Goal: Navigation & Orientation: Find specific page/section

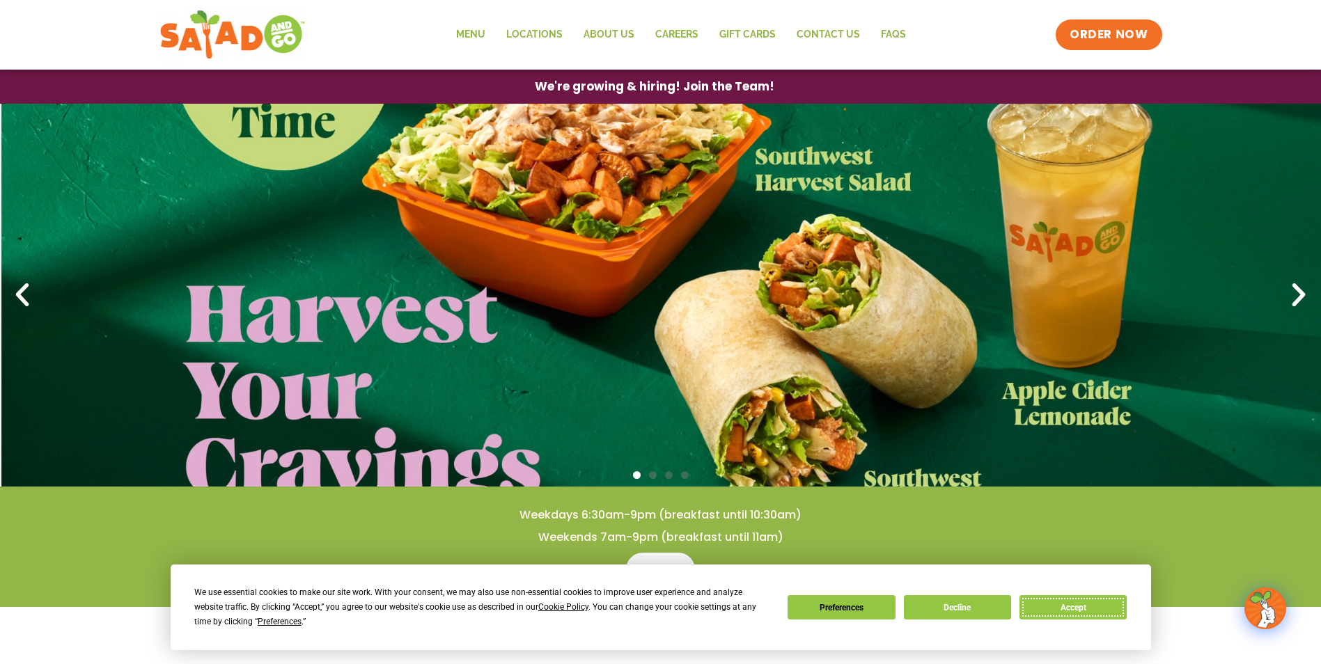
click at [1034, 607] on button "Accept" at bounding box center [1072, 607] width 107 height 24
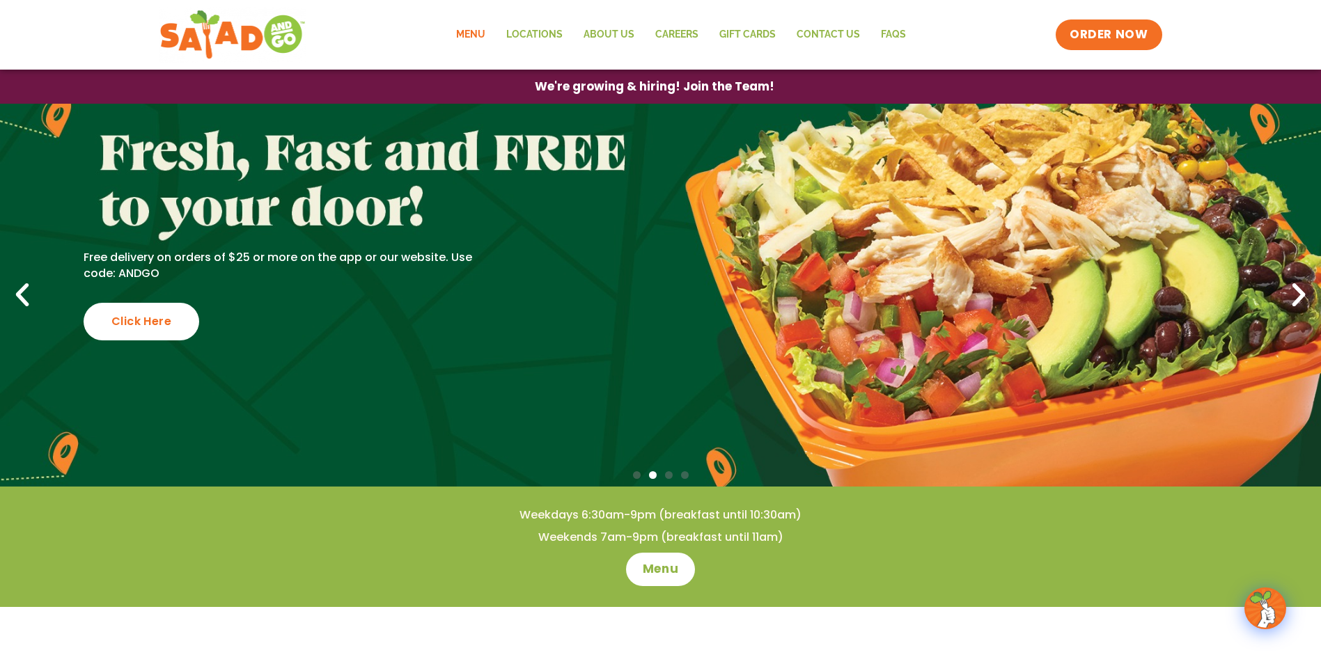
click at [476, 26] on link "Menu" at bounding box center [471, 35] width 50 height 32
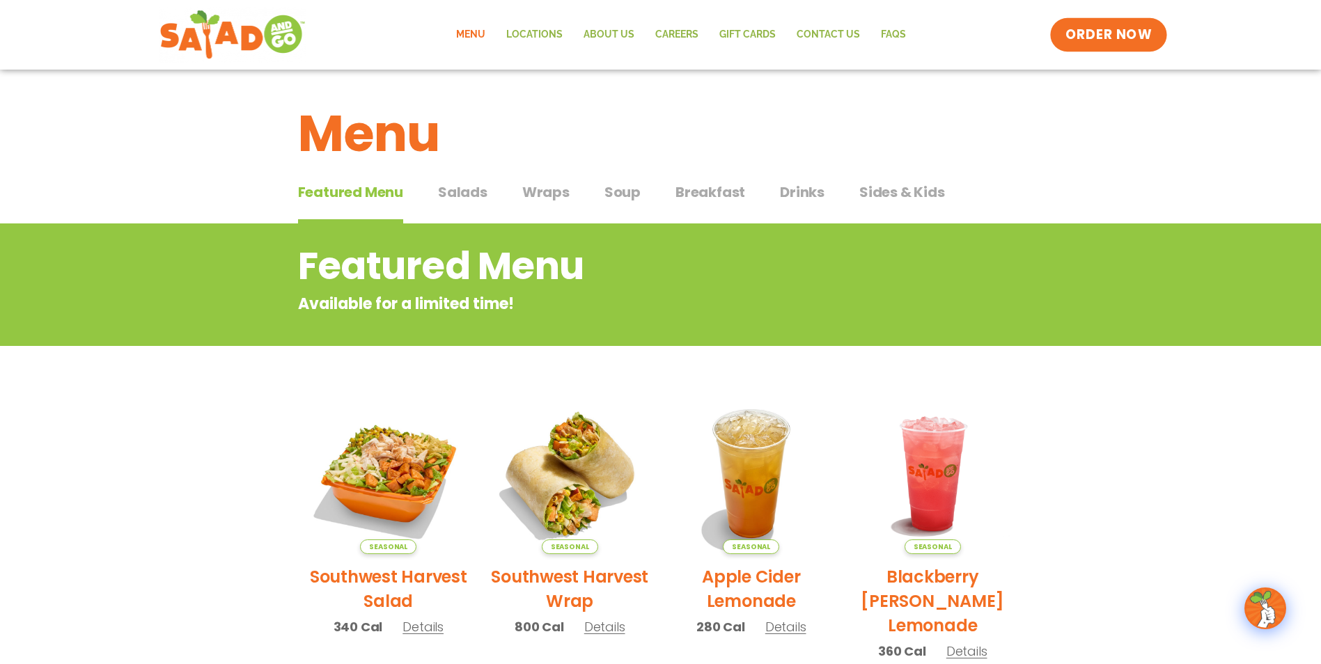
click at [1125, 47] on link "ORDER NOW" at bounding box center [1108, 34] width 117 height 33
